Goal: Transaction & Acquisition: Purchase product/service

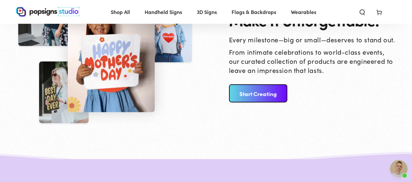
scroll to position [709, 0]
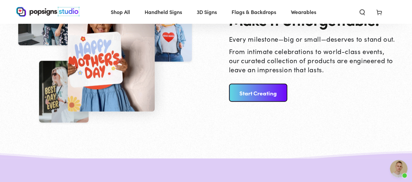
click at [278, 94] on link "Start Creating" at bounding box center [258, 93] width 58 height 18
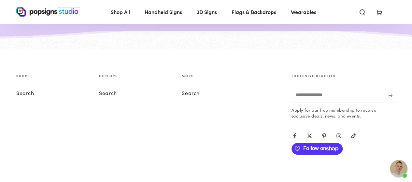
scroll to position [2585, 0]
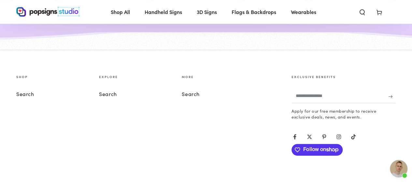
click at [109, 90] on link "Search" at bounding box center [108, 93] width 18 height 7
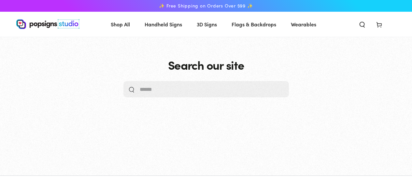
click at [217, 89] on input "Search our site" at bounding box center [199, 89] width 118 height 16
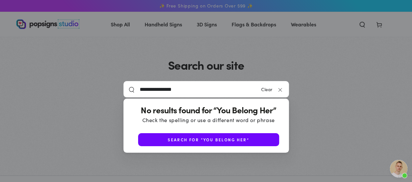
type input "**********"
click at [128, 86] on button "Search our site" at bounding box center [131, 89] width 7 height 7
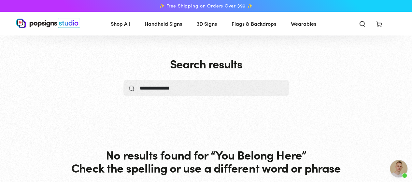
click at [204, 84] on input "**********" at bounding box center [199, 88] width 118 height 16
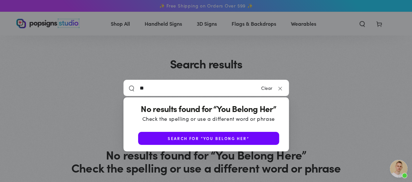
type input "*"
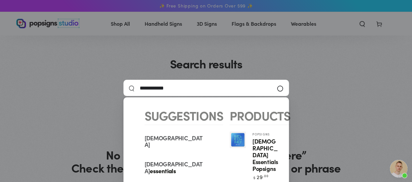
type input "**********"
click at [128, 85] on button "Search our site" at bounding box center [131, 88] width 7 height 7
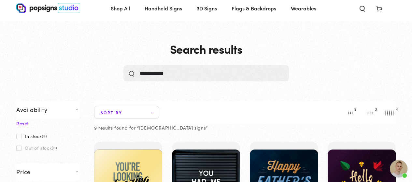
scroll to position [17, 0]
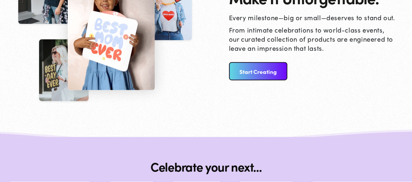
scroll to position [731, 0]
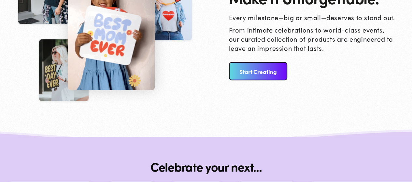
click at [272, 73] on link "Start Creating" at bounding box center [258, 71] width 58 height 18
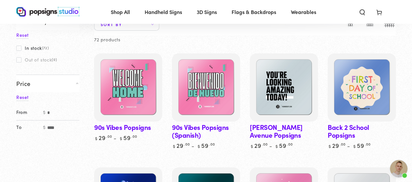
scroll to position [80, 0]
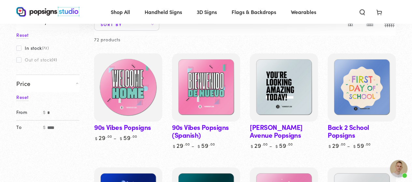
click at [129, 97] on img at bounding box center [128, 87] width 70 height 70
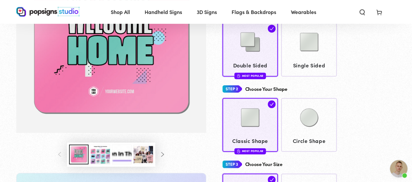
scroll to position [108, 0]
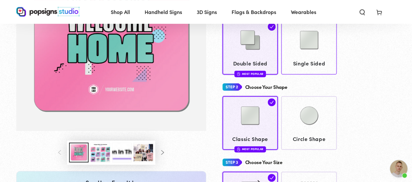
click at [324, 69] on link "Single Sided" at bounding box center [309, 47] width 56 height 54
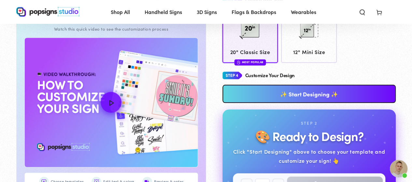
click at [361, 95] on link "✨ Start Designing ✨" at bounding box center [308, 94] width 173 height 18
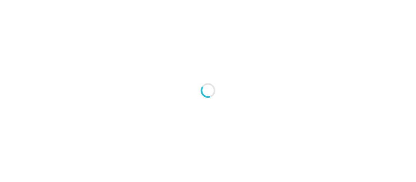
type textarea "An ancient tree with a door leading to a magical world"
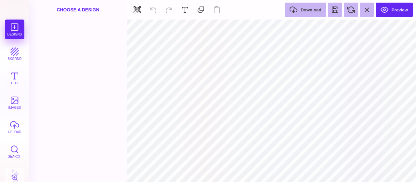
type input "#EFF1F0"
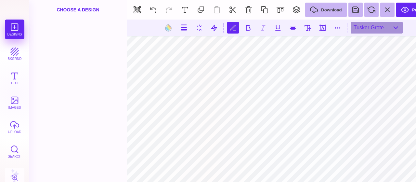
type textarea "*"
type textarea "***"
click at [12, 107] on button "images" at bounding box center [15, 103] width 20 height 20
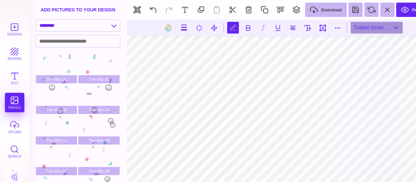
click at [12, 107] on div "Designs bkgrnd Text images upload Search AI" at bounding box center [14, 105] width 29 height 171
